Goal: Information Seeking & Learning: Check status

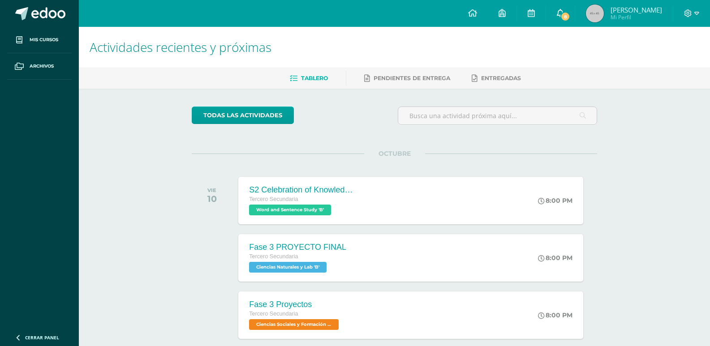
click at [569, 10] on link "8" at bounding box center [560, 13] width 29 height 27
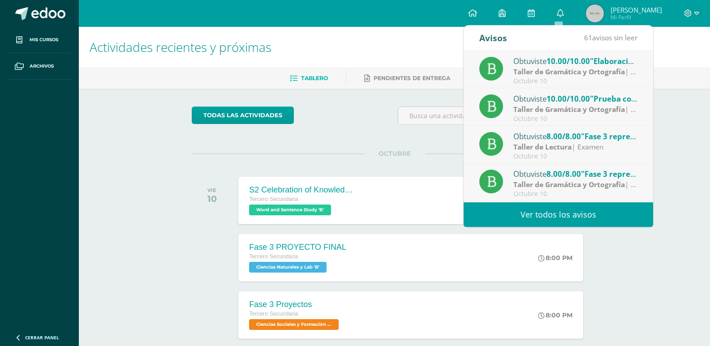
click at [549, 72] on strong "Taller de Gramática y Ortografía" at bounding box center [569, 72] width 112 height 10
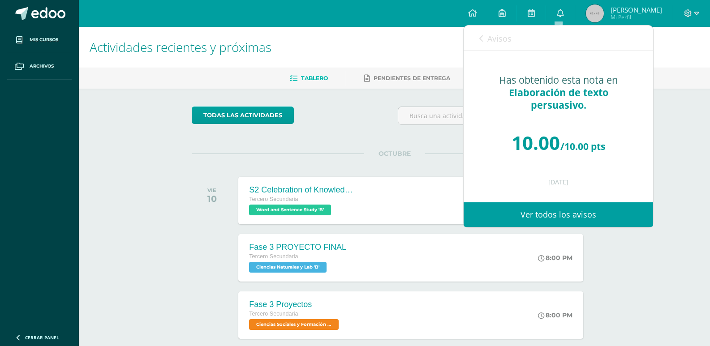
click at [506, 35] on span "Avisos" at bounding box center [499, 38] width 24 height 11
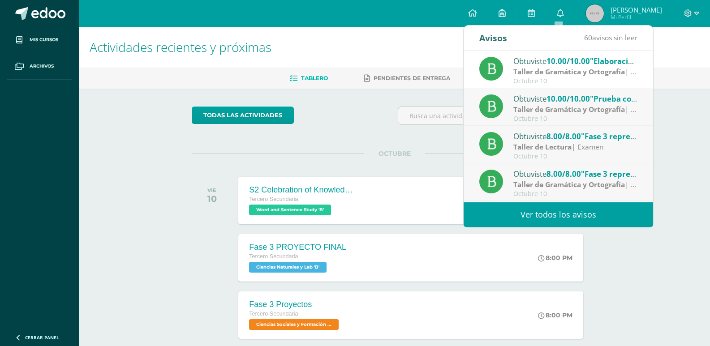
click at [543, 103] on div "Obtuviste 10.00/10.00 "Prueba corta 1" en Taller de Gramática y Ortografía" at bounding box center [575, 99] width 125 height 12
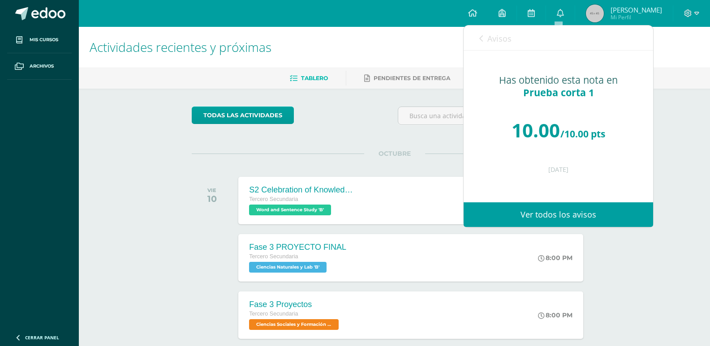
click at [499, 39] on span "Avisos" at bounding box center [499, 38] width 24 height 11
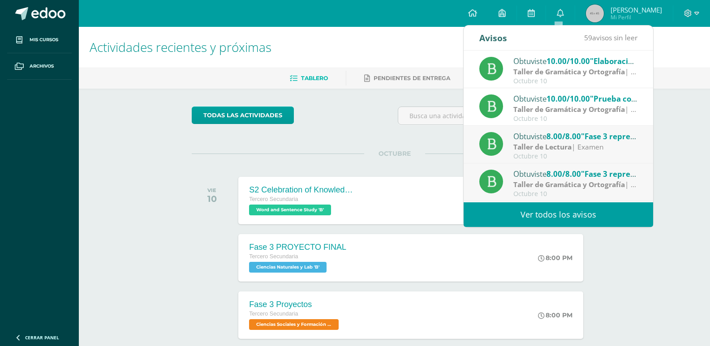
click at [576, 136] on span "8.00/8.00" at bounding box center [563, 136] width 34 height 10
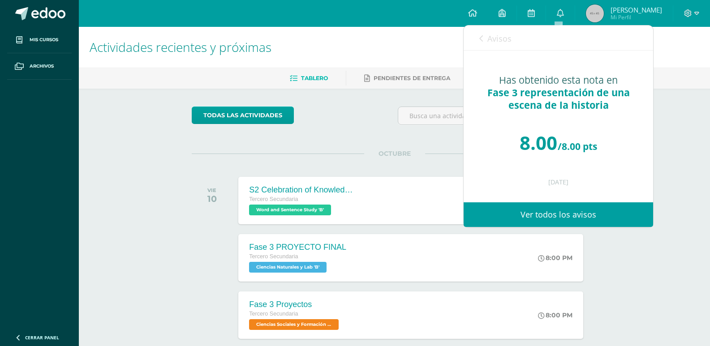
click at [491, 33] on link "Avisos" at bounding box center [495, 39] width 32 height 26
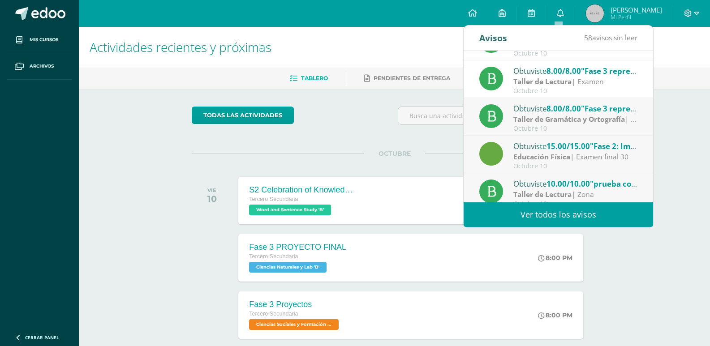
scroll to position [90, 0]
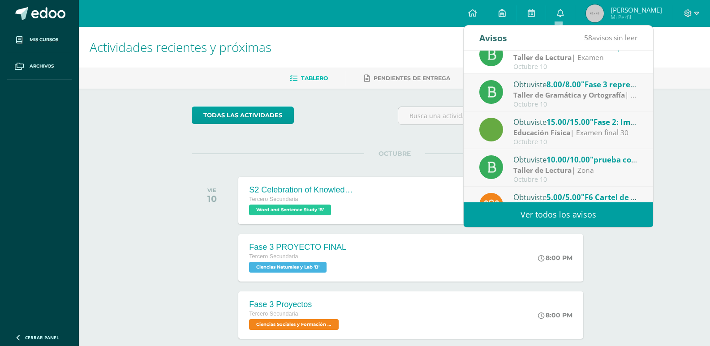
click at [555, 94] on strong "Taller de Gramática y Ortografía" at bounding box center [569, 95] width 112 height 10
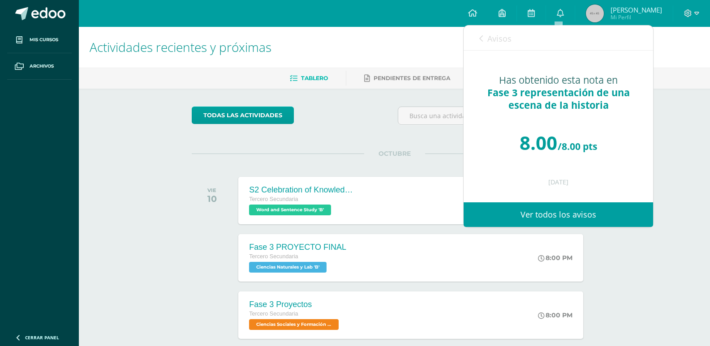
click at [493, 36] on span "Avisos" at bounding box center [499, 38] width 24 height 11
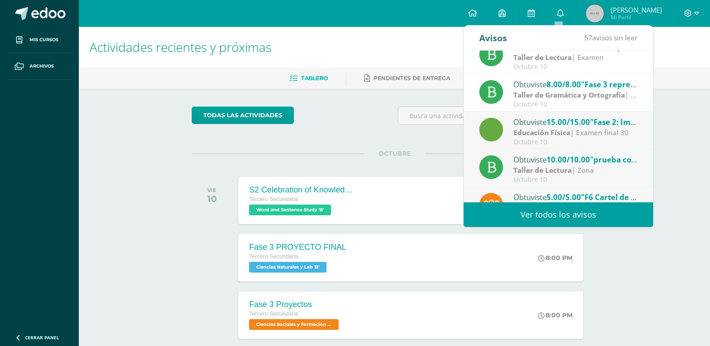
scroll to position [134, 0]
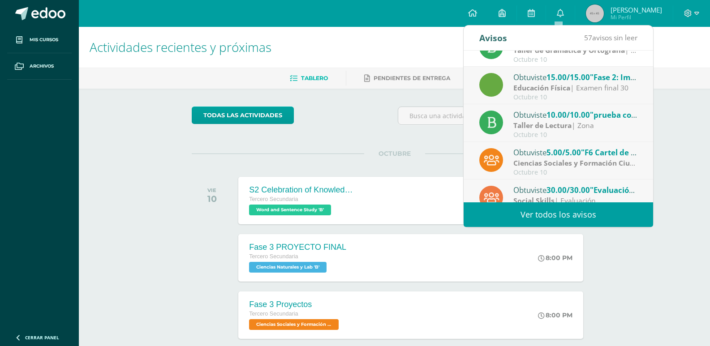
click at [538, 83] on strong "Educación Física" at bounding box center [541, 88] width 57 height 10
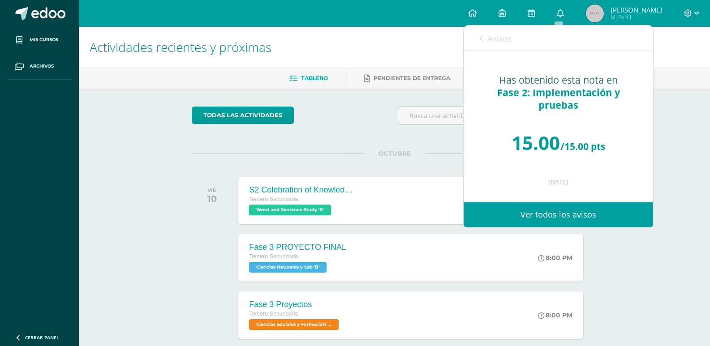
click at [503, 38] on span "Avisos" at bounding box center [499, 38] width 24 height 11
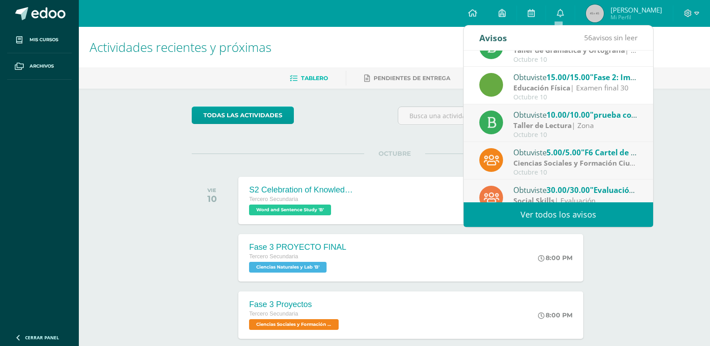
click at [576, 124] on div "Taller de Lectura | Zona" at bounding box center [575, 125] width 125 height 10
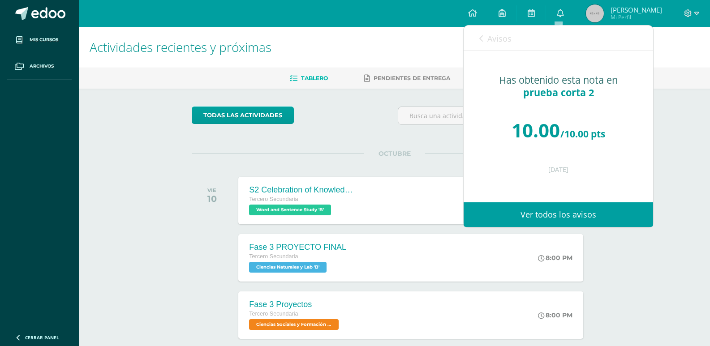
click at [477, 39] on div "Avisos 55 avisos sin leer Avisos" at bounding box center [558, 38] width 189 height 25
click at [499, 41] on span "Avisos" at bounding box center [499, 38] width 24 height 11
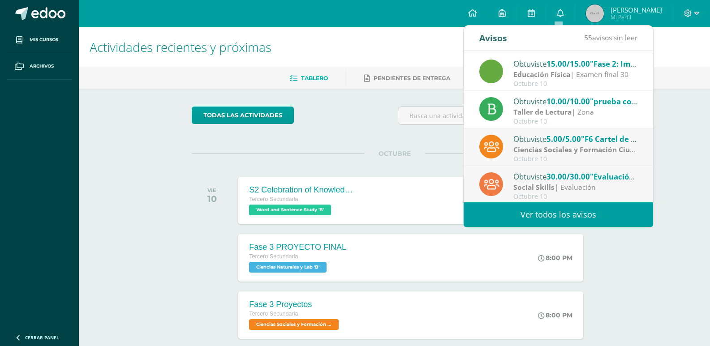
scroll to position [149, 0]
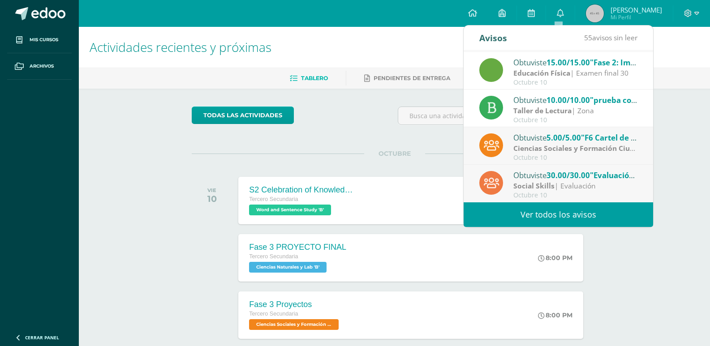
click at [565, 149] on strong "Ciencias Sociales y Formación Ciudadana" at bounding box center [584, 148] width 142 height 10
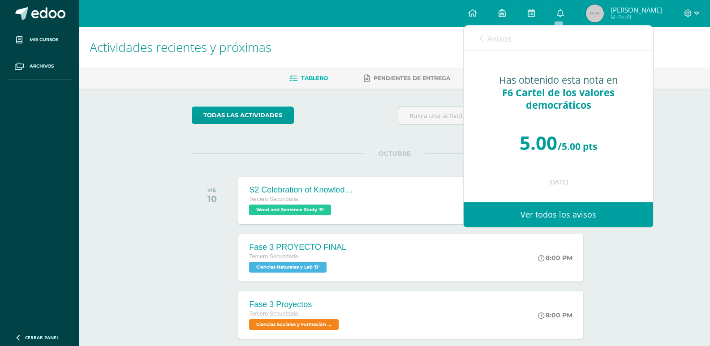
click at [497, 40] on span "Avisos" at bounding box center [499, 38] width 24 height 11
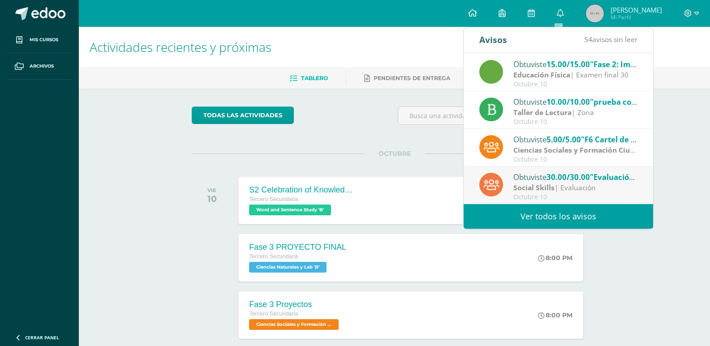
scroll to position [90, 0]
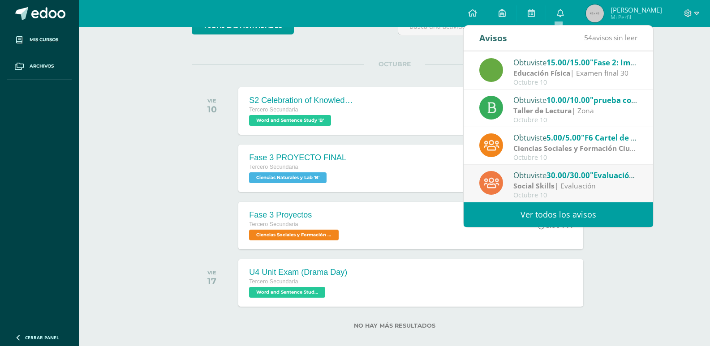
click at [589, 182] on div "Social Skills | Evaluación" at bounding box center [575, 186] width 125 height 10
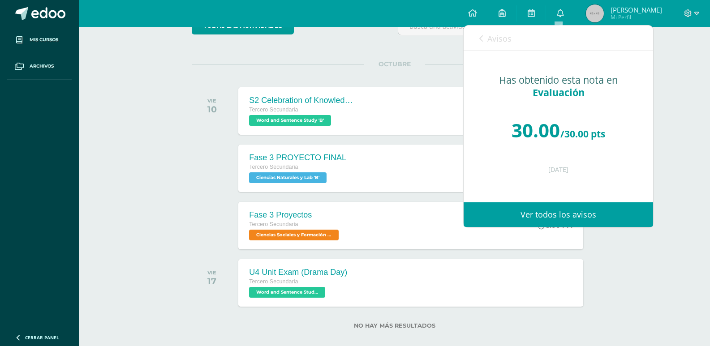
click at [503, 35] on span "Avisos" at bounding box center [499, 38] width 24 height 11
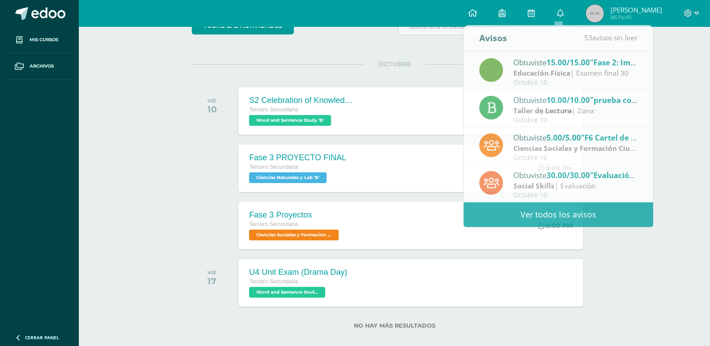
click at [670, 104] on div "Actividades recientes y próximas Tablero Pendientes de entrega Entregadas todas…" at bounding box center [394, 147] width 631 height 421
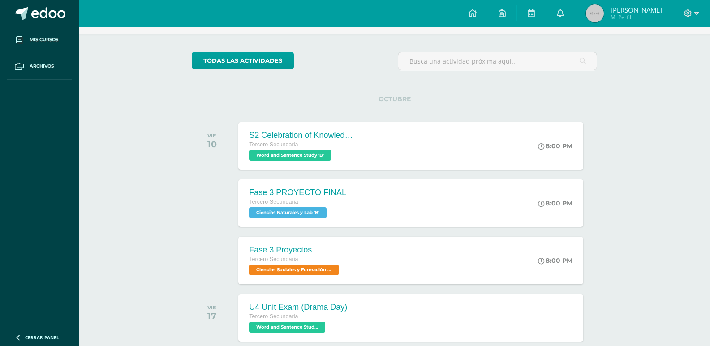
scroll to position [0, 0]
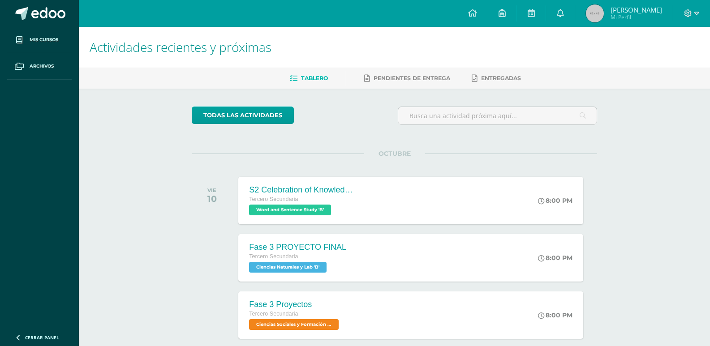
click at [596, 10] on img at bounding box center [595, 13] width 18 height 18
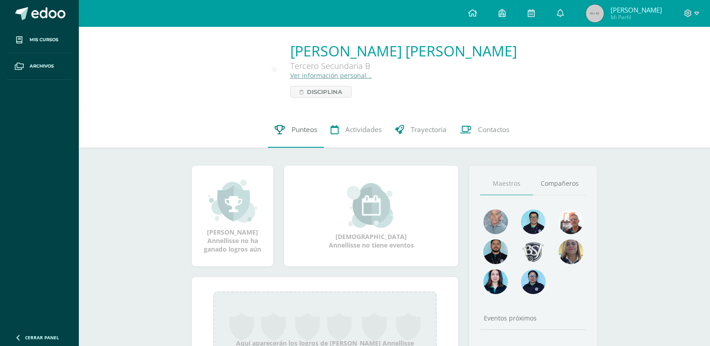
click at [301, 130] on span "Punteos" at bounding box center [305, 129] width 26 height 9
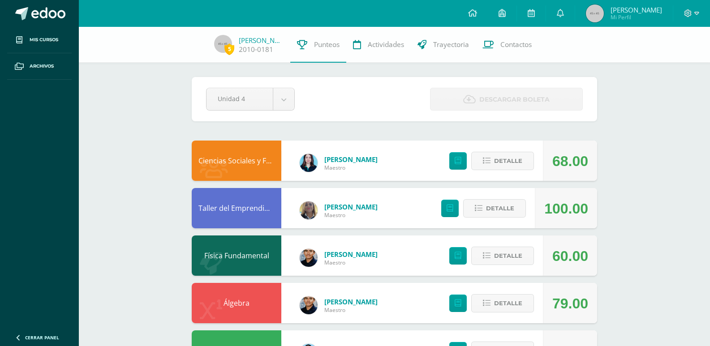
scroll to position [45, 0]
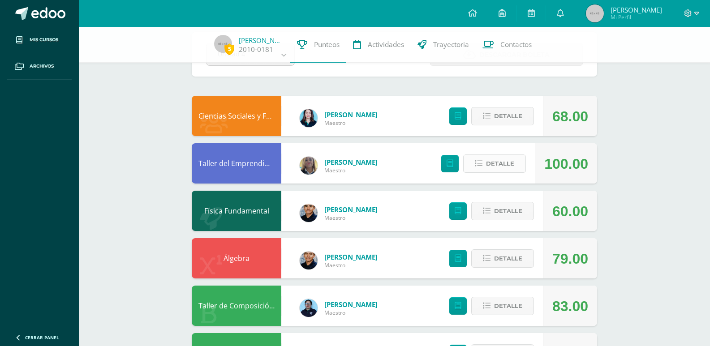
click at [512, 169] on span "Detalle" at bounding box center [500, 163] width 28 height 17
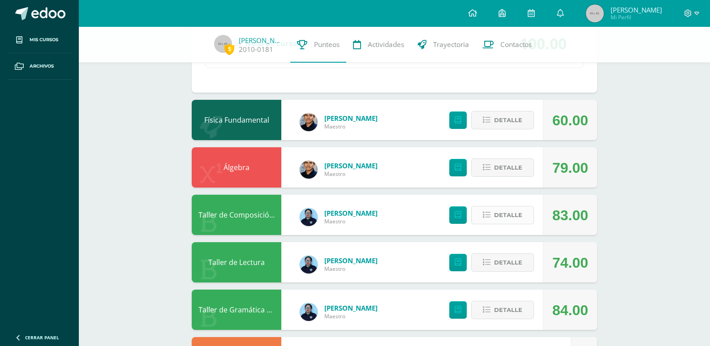
scroll to position [358, 0]
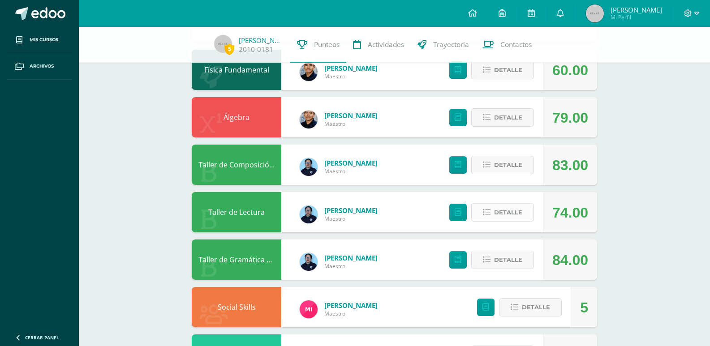
click at [521, 211] on span "Detalle" at bounding box center [508, 212] width 28 height 17
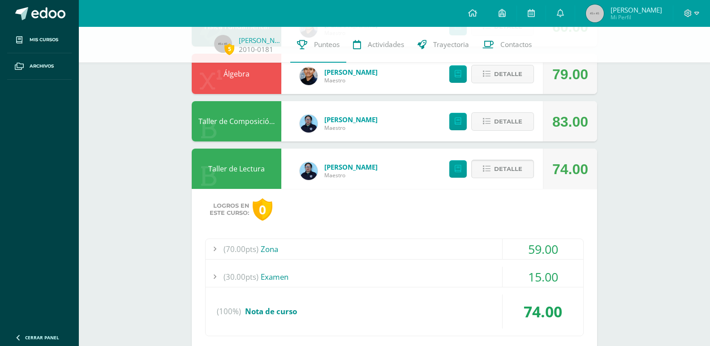
scroll to position [448, 0]
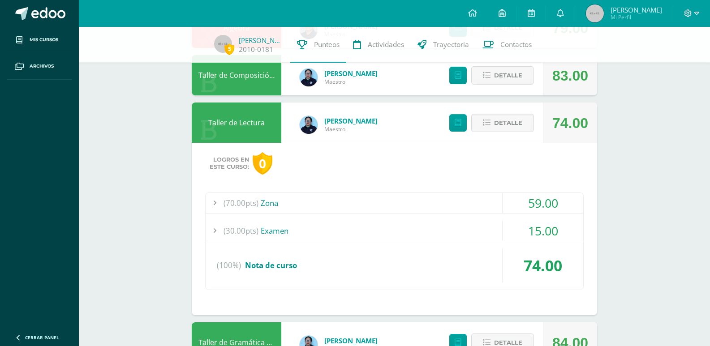
click at [491, 228] on div "(30.00pts) Examen" at bounding box center [395, 231] width 378 height 20
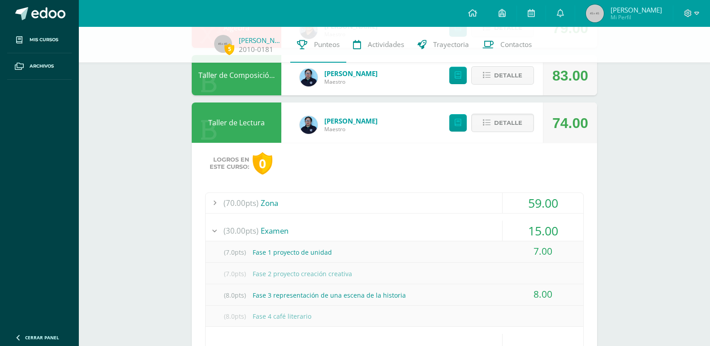
click at [496, 199] on div "(70.00pts) Zona" at bounding box center [395, 203] width 378 height 20
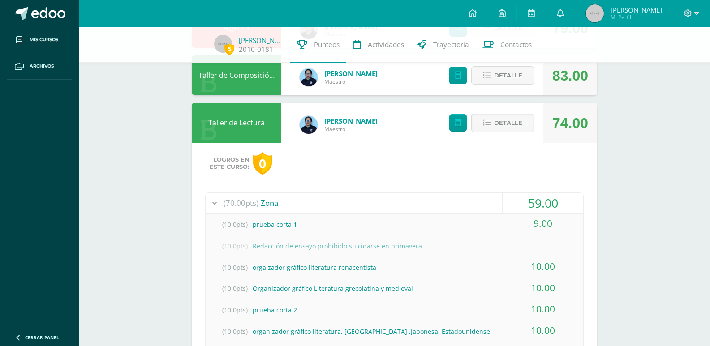
click at [496, 199] on div "(70.00pts) Zona" at bounding box center [395, 203] width 378 height 20
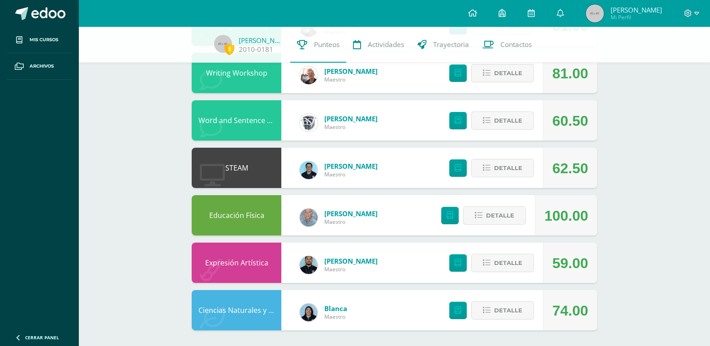
scroll to position [862, 0]
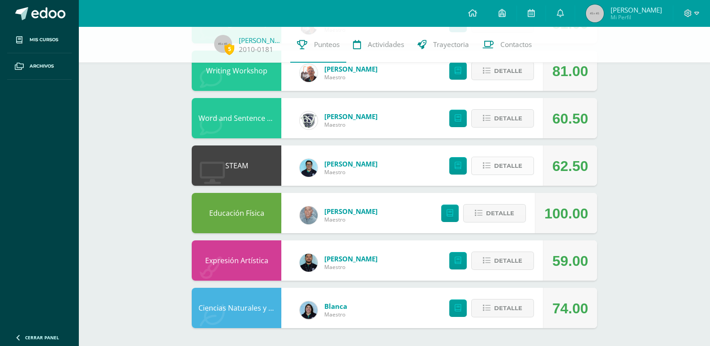
click at [518, 164] on span "Detalle" at bounding box center [508, 166] width 28 height 17
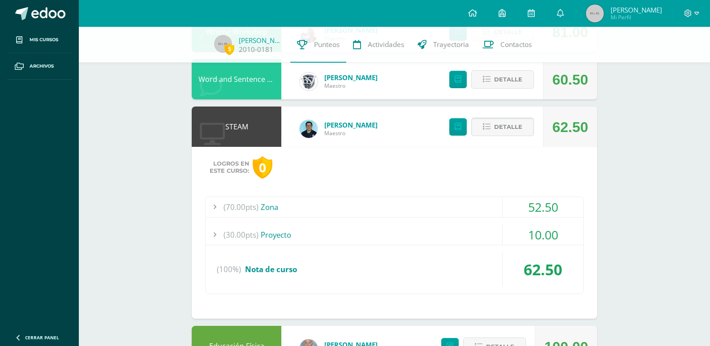
scroll to position [952, 0]
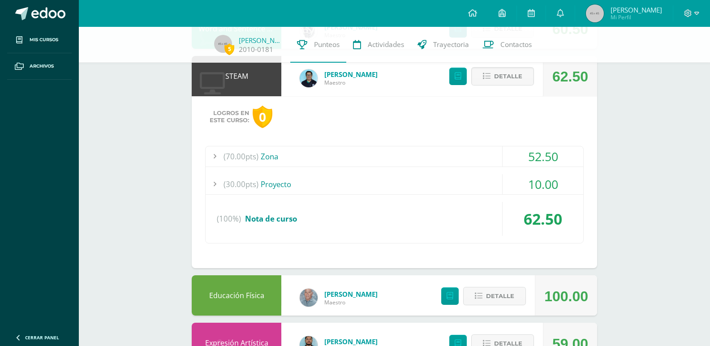
click at [445, 184] on div "(30.00pts) Proyecto" at bounding box center [395, 184] width 378 height 20
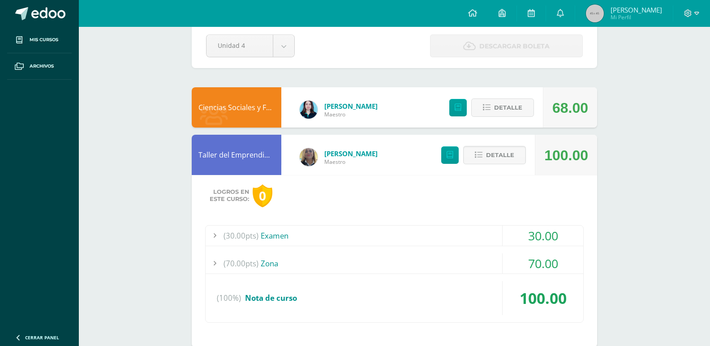
scroll to position [0, 0]
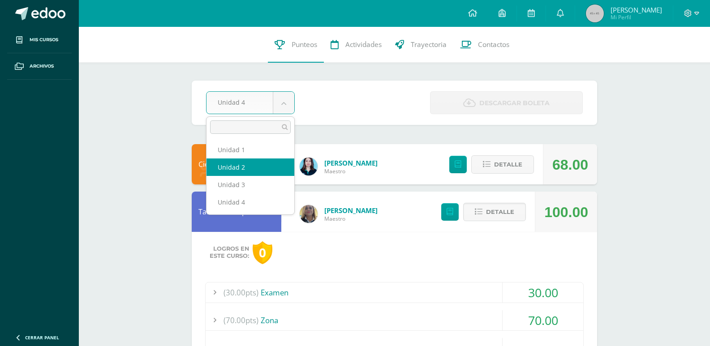
select select "Unidad 2"
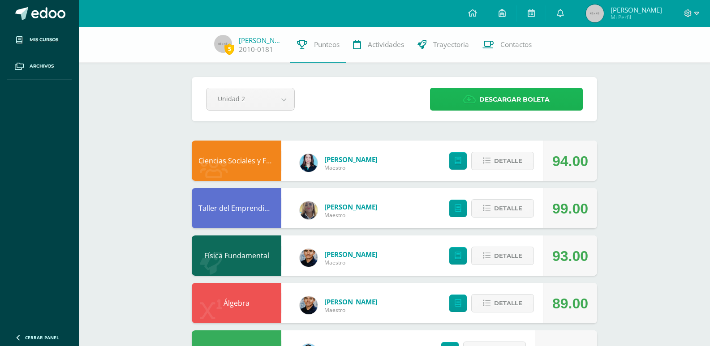
click at [530, 95] on span "Descargar boleta" at bounding box center [514, 100] width 70 height 22
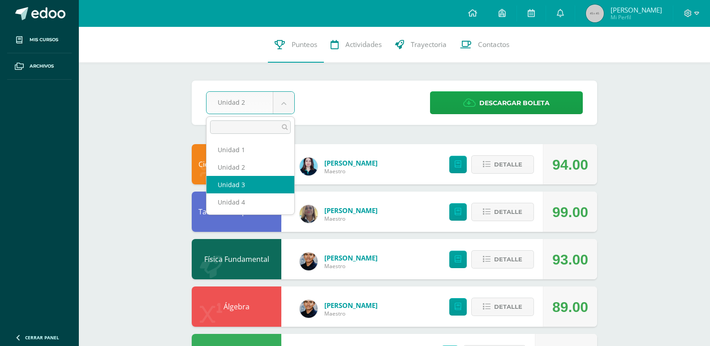
select select "Unidad 3"
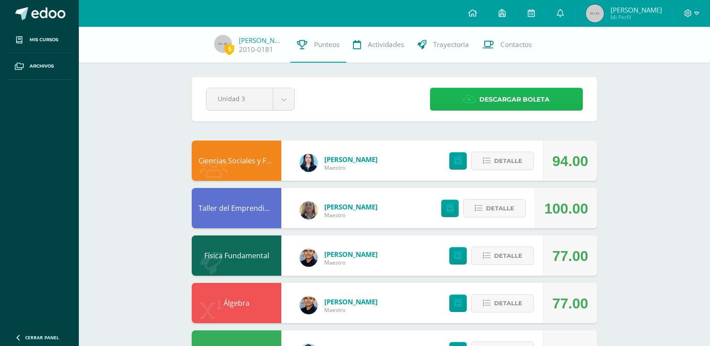
click at [485, 99] on span "Descargar boleta" at bounding box center [514, 100] width 70 height 22
click at [507, 256] on span "Detalle" at bounding box center [508, 256] width 28 height 17
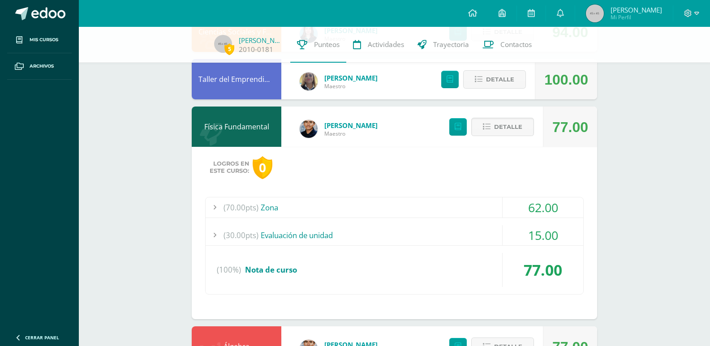
scroll to position [134, 0]
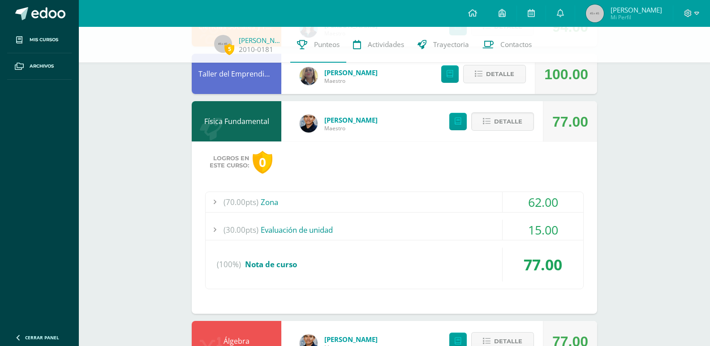
click at [390, 226] on div "(30.00pts) Evaluación de unidad" at bounding box center [395, 230] width 378 height 20
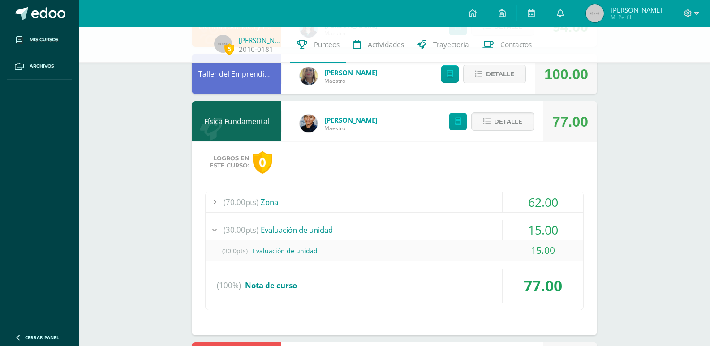
click at [391, 224] on div "(30.00pts) Evaluación de unidad" at bounding box center [395, 230] width 378 height 20
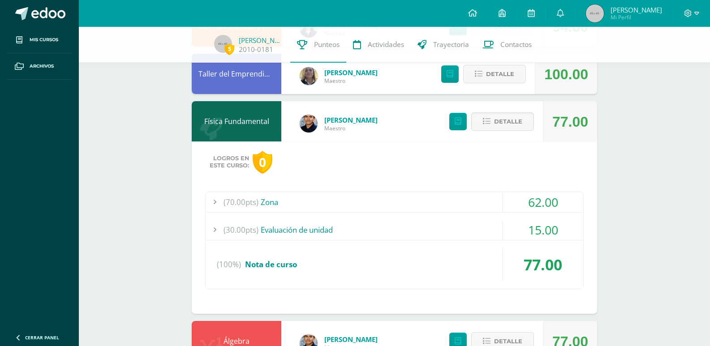
click at [395, 204] on div "(70.00pts) Zona" at bounding box center [395, 202] width 378 height 20
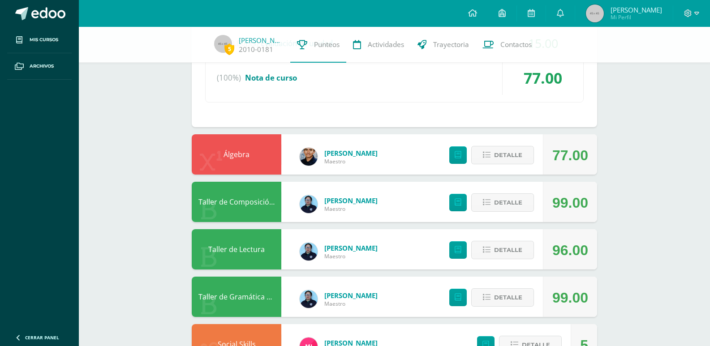
scroll to position [627, 0]
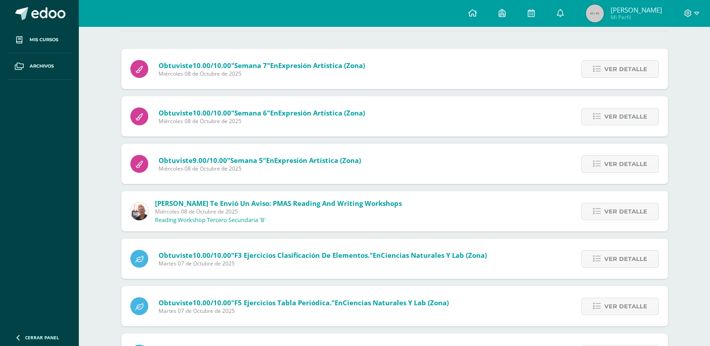
scroll to position [45, 0]
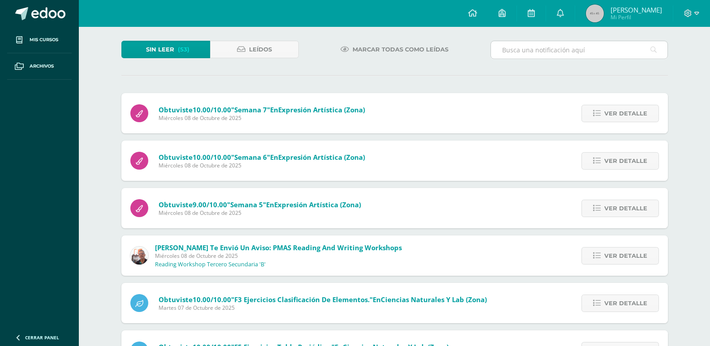
click at [546, 53] on input "text" at bounding box center [579, 49] width 176 height 17
type input "h"
type input "examenes"
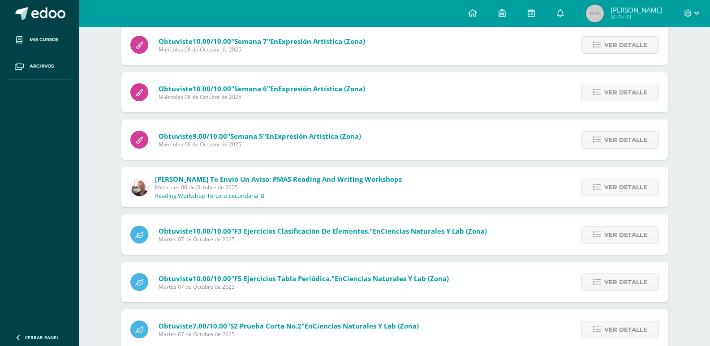
scroll to position [33, 0]
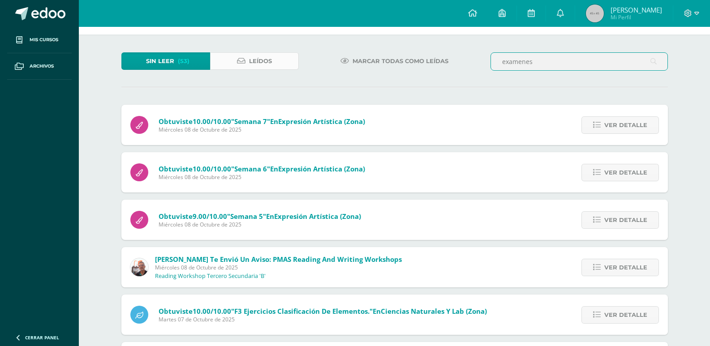
click at [271, 62] on span "Leídos" at bounding box center [260, 61] width 23 height 17
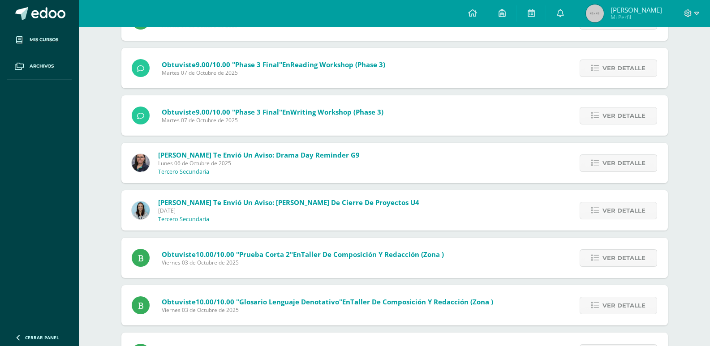
scroll to position [857, 0]
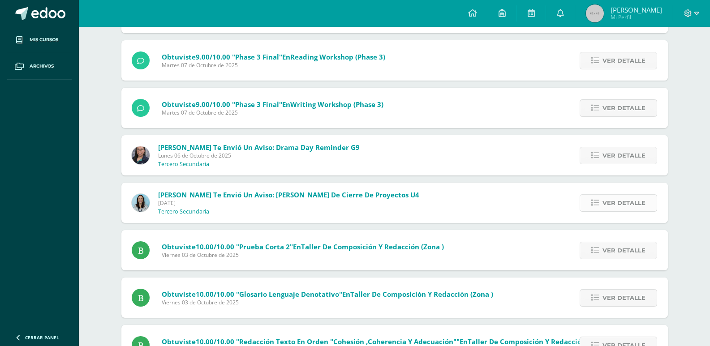
click at [619, 209] on span "Ver detalle" at bounding box center [623, 203] width 43 height 17
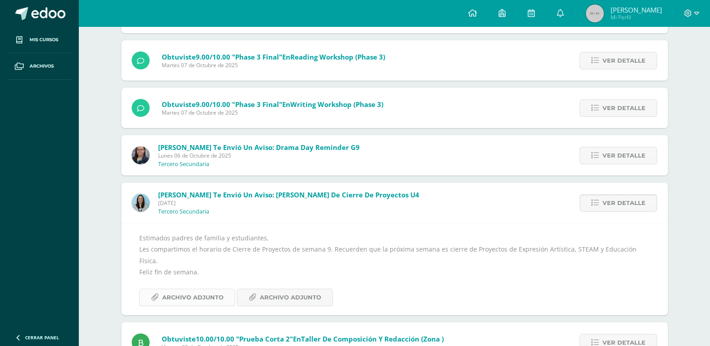
click at [216, 289] on span "Archivo Adjunto" at bounding box center [192, 297] width 61 height 17
